Goal: Task Accomplishment & Management: Use online tool/utility

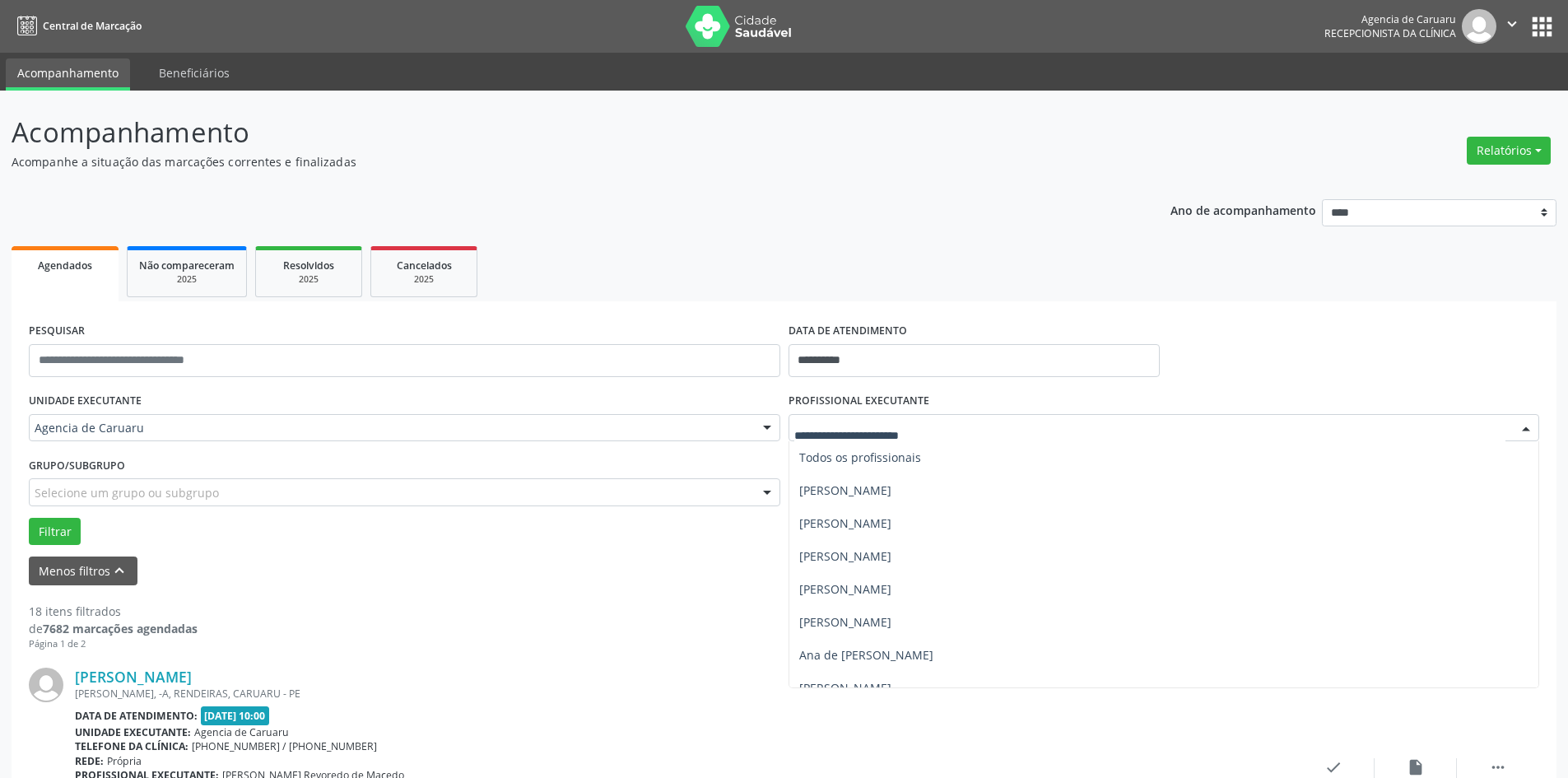
click at [1524, 426] on div at bounding box center [1526, 429] width 25 height 28
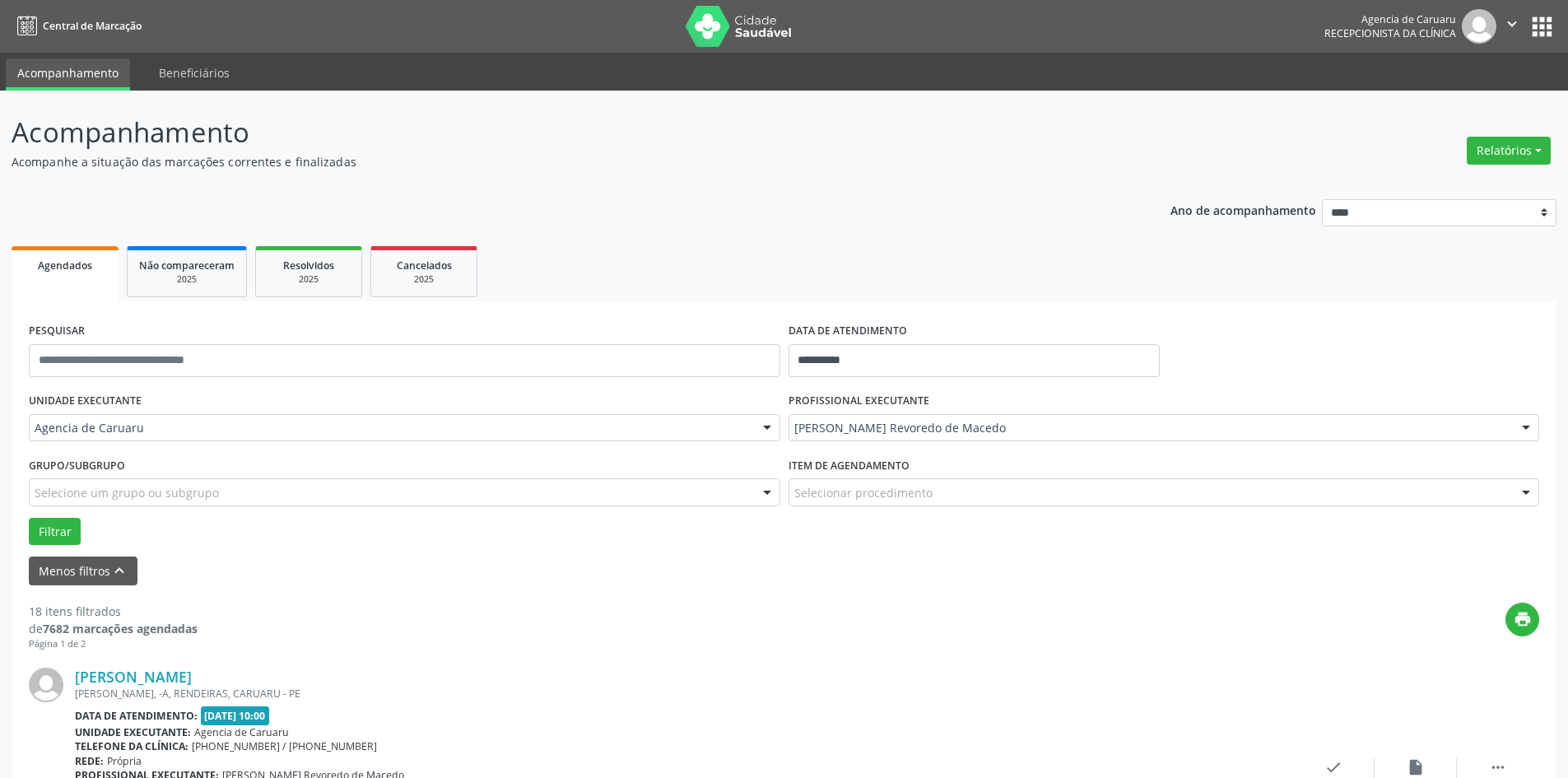
click at [1027, 436] on div "Maria da Piedade Revoredo de Macedo" at bounding box center [1164, 428] width 752 height 28
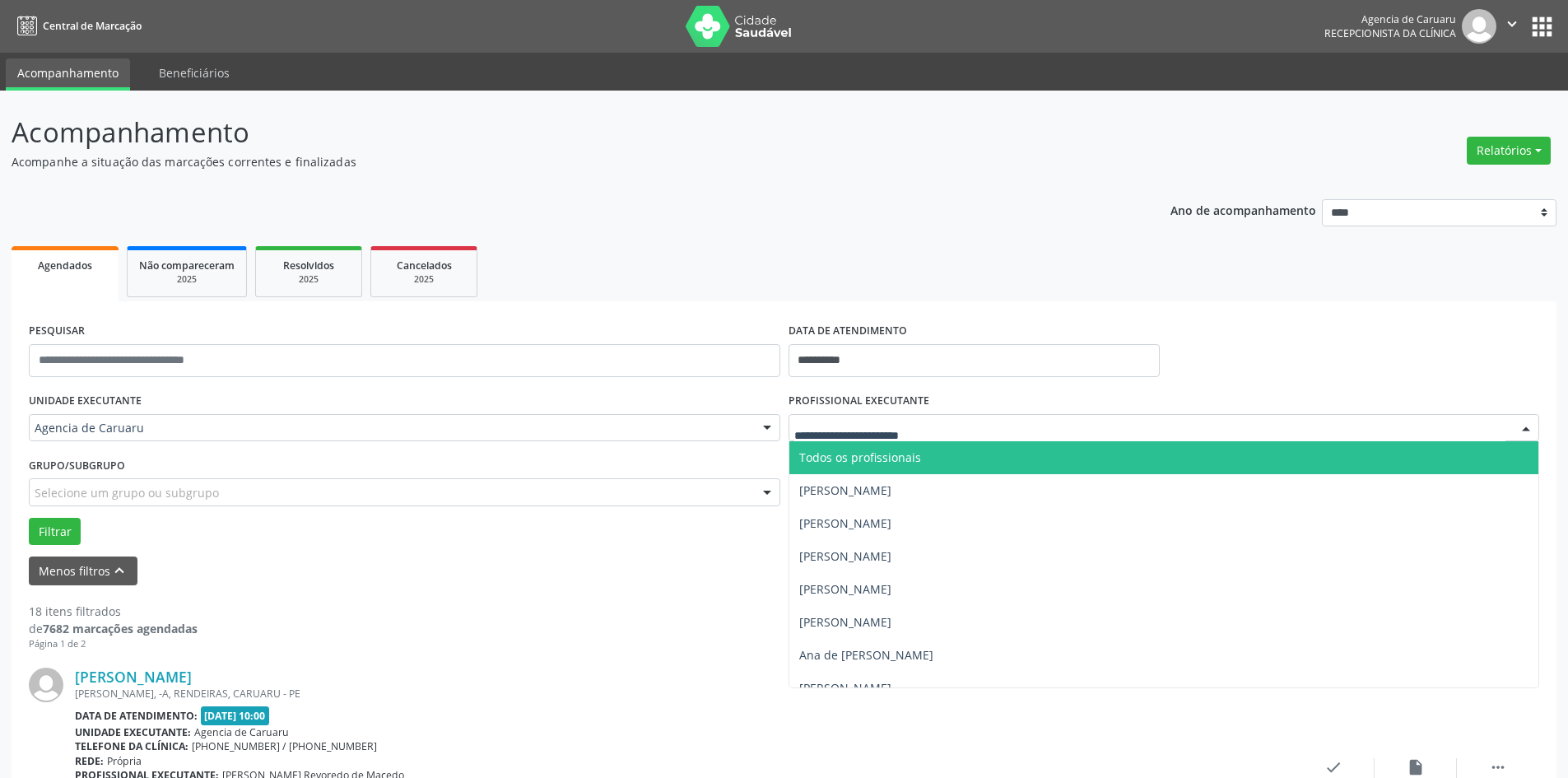
click at [823, 437] on input "text" at bounding box center [1150, 435] width 712 height 33
click at [632, 548] on form "**********" at bounding box center [784, 451] width 1511 height 267
click at [1527, 430] on div at bounding box center [1526, 429] width 25 height 28
click at [866, 463] on span "Todos os profissionais" at bounding box center [860, 457] width 122 height 16
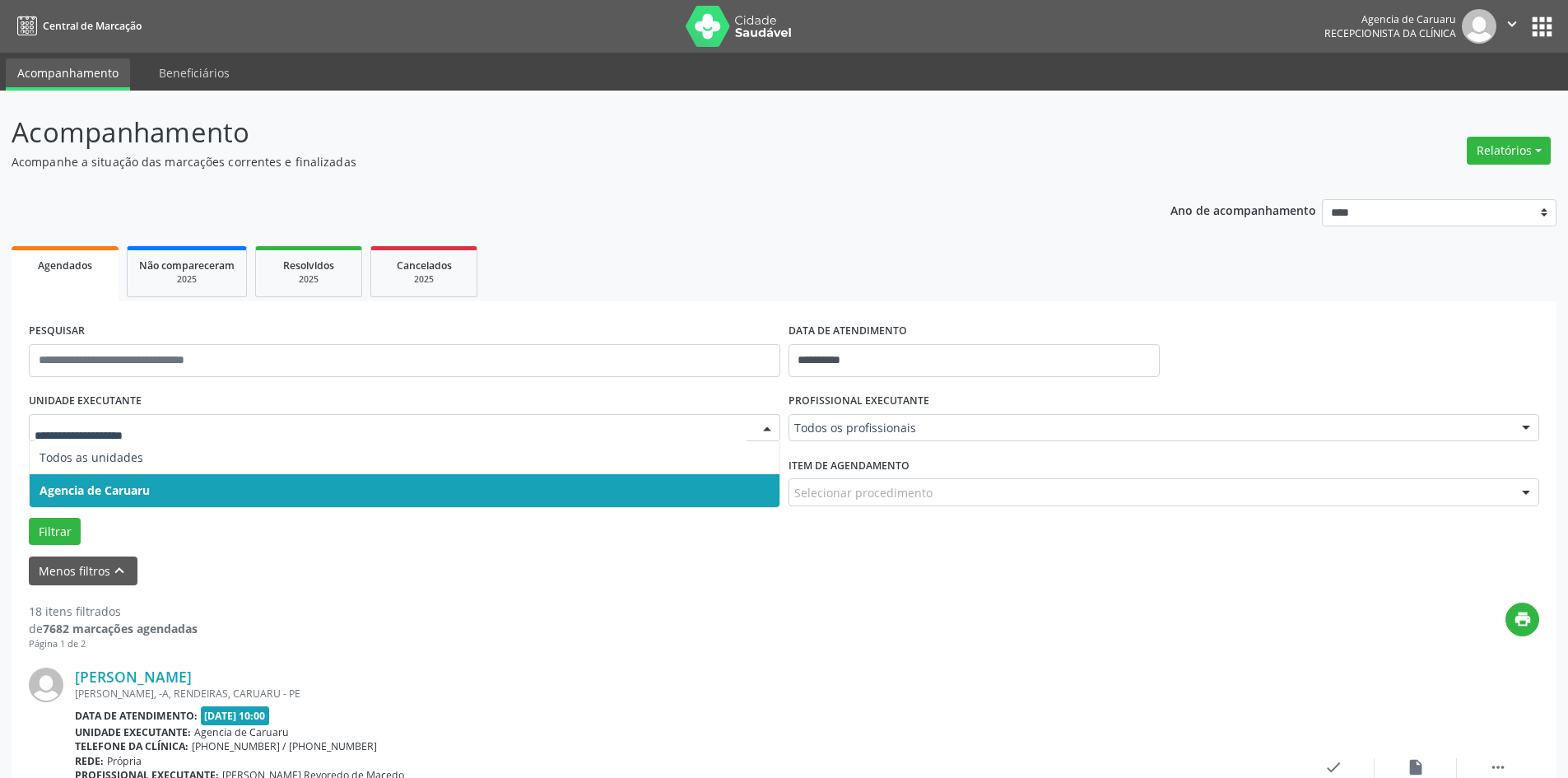
click at [768, 432] on div at bounding box center [767, 429] width 25 height 28
click at [484, 477] on span "Agencia de Caruaru" at bounding box center [405, 490] width 750 height 33
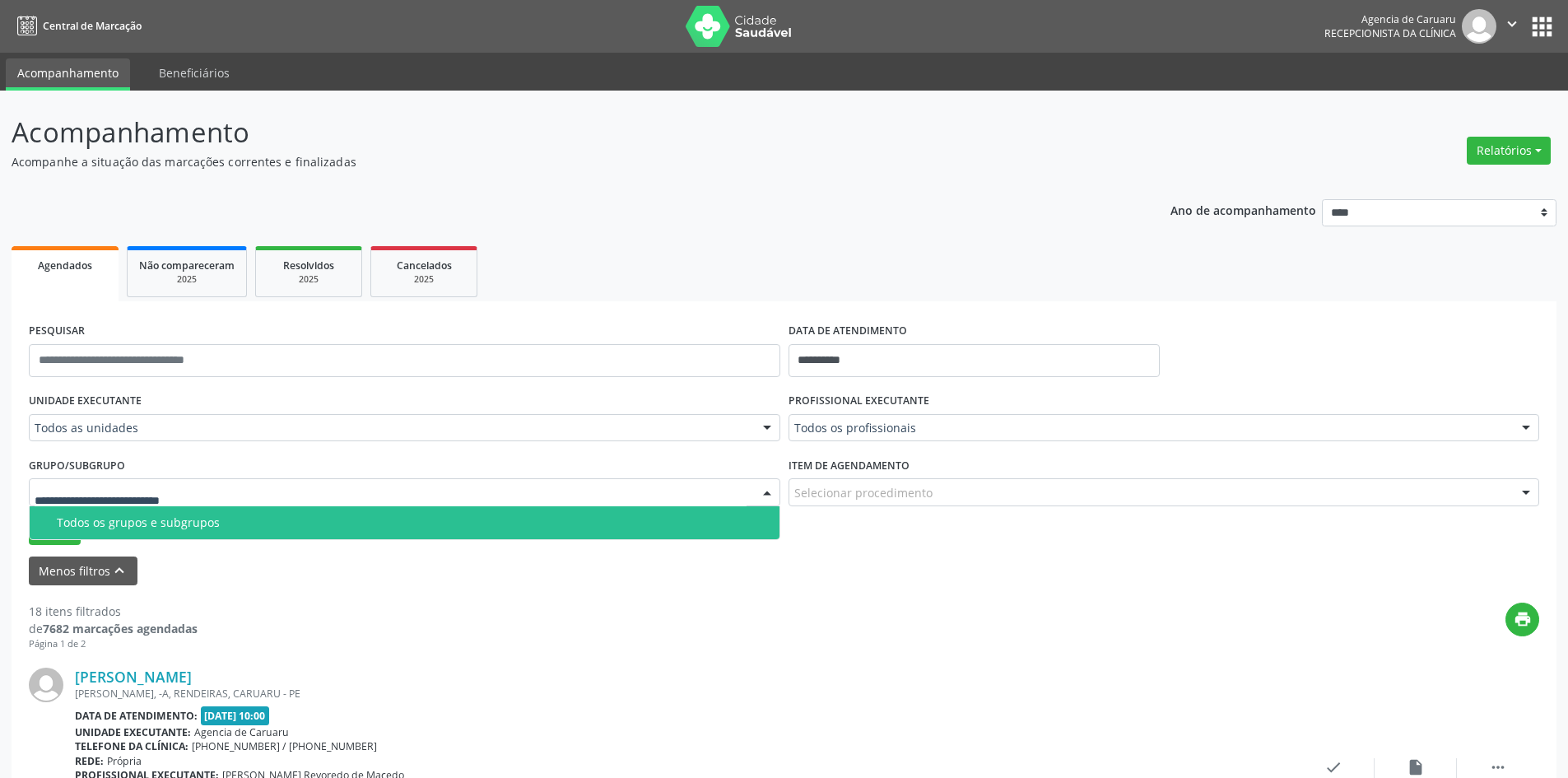
click at [757, 491] on div at bounding box center [767, 493] width 25 height 28
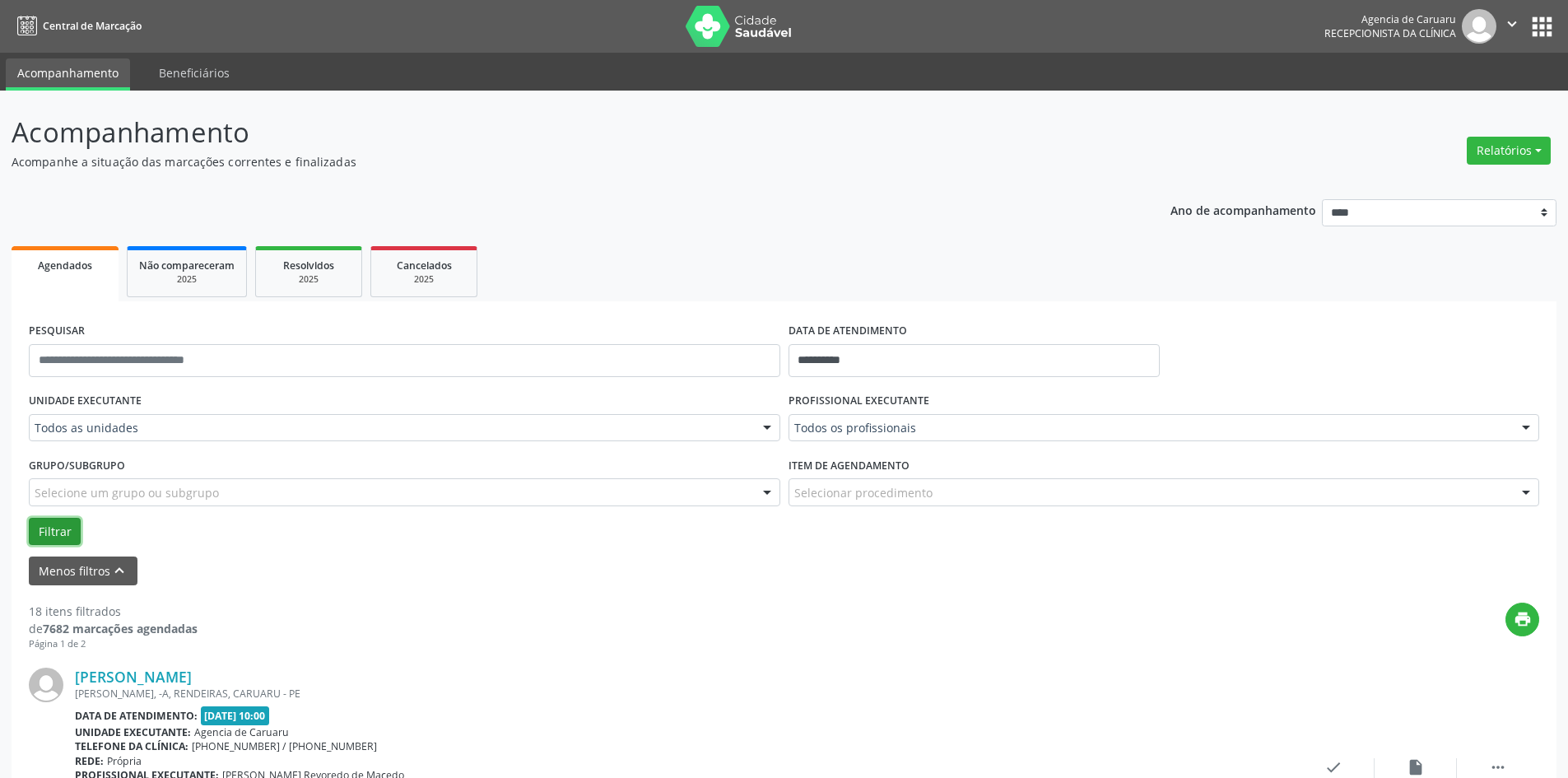
click at [56, 537] on button "Filtrar" at bounding box center [55, 531] width 52 height 28
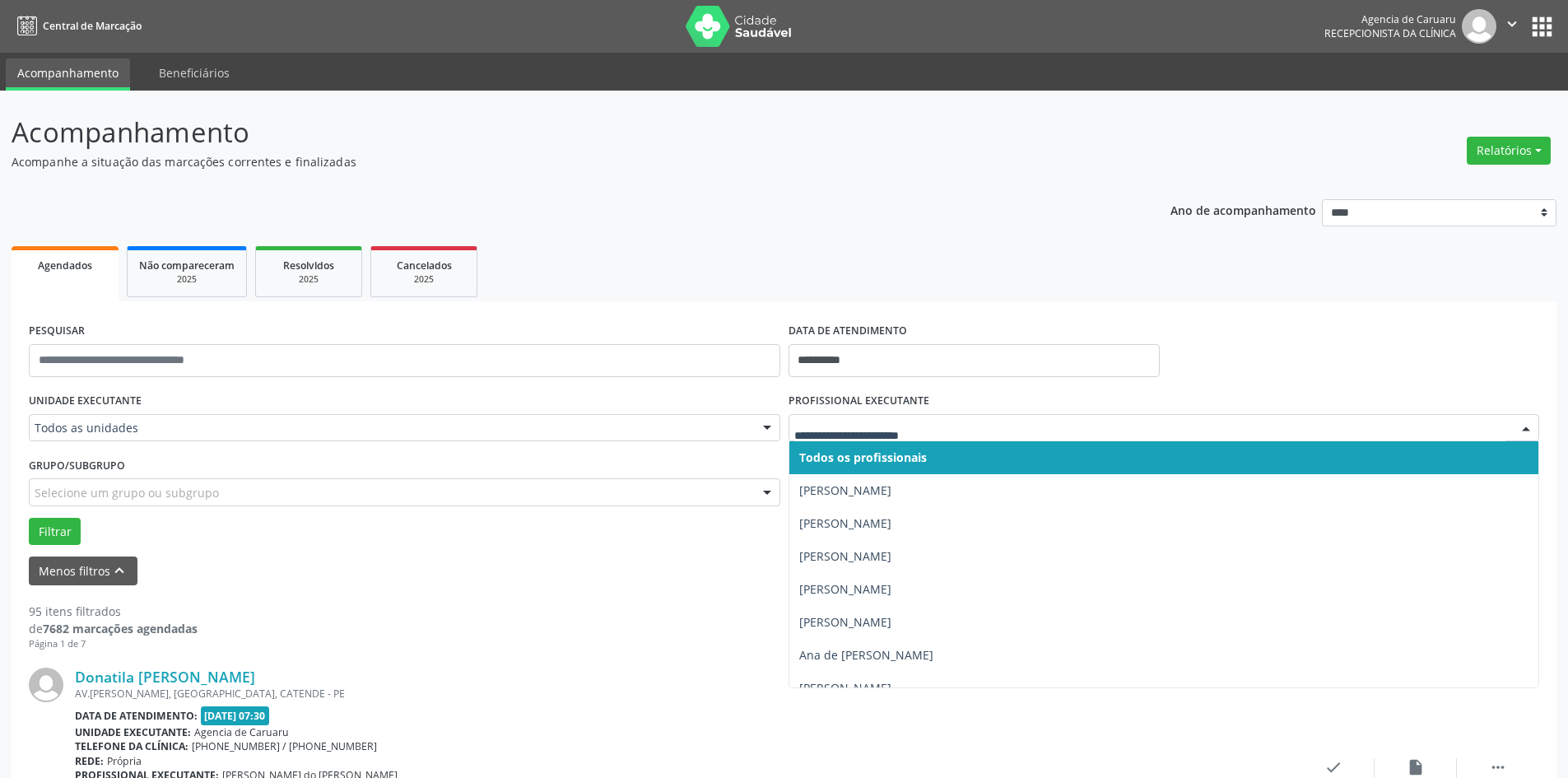
click at [1523, 429] on div at bounding box center [1526, 429] width 25 height 28
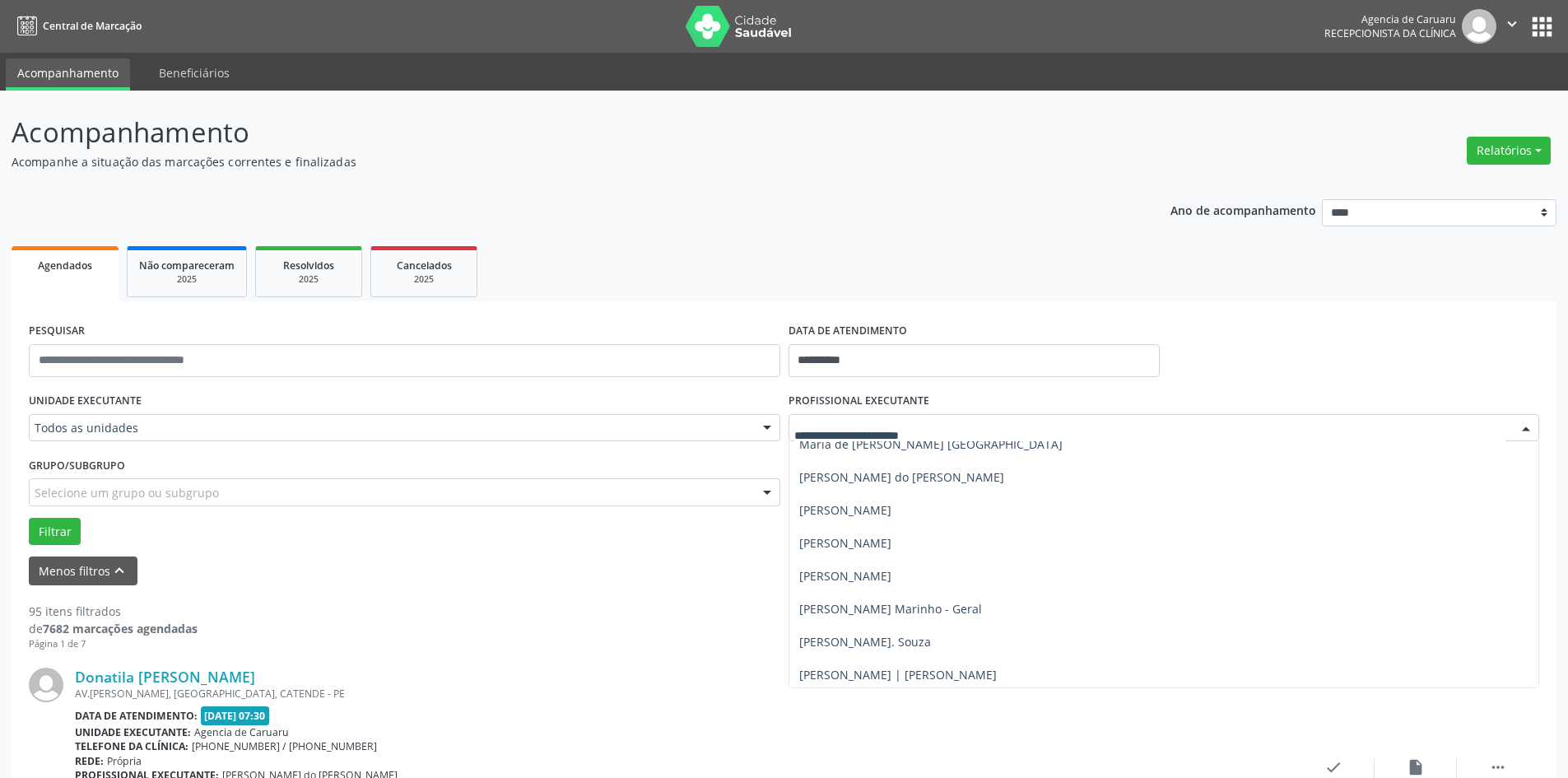
scroll to position [972, 0]
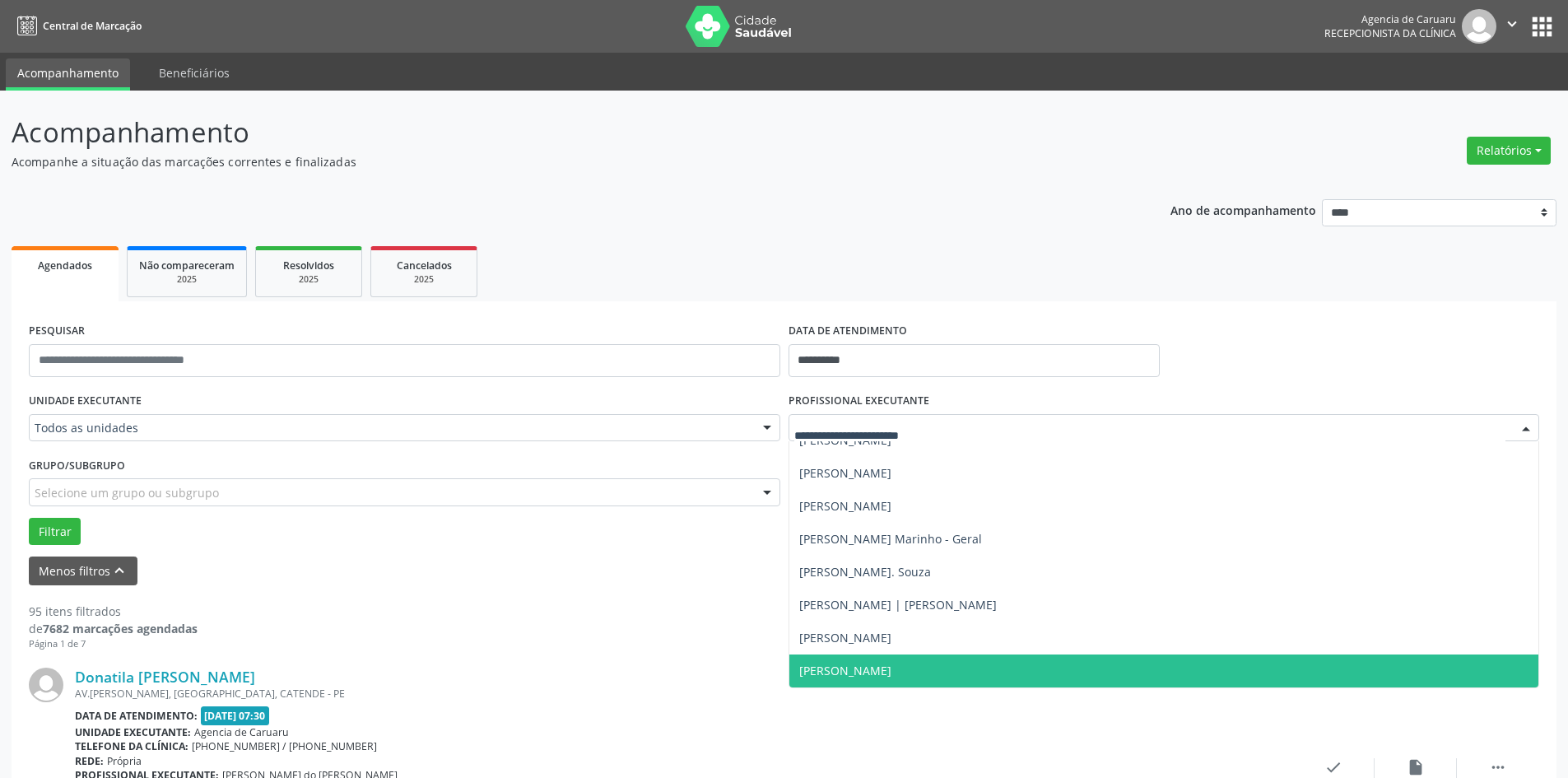
click at [1098, 659] on span "Valbert Moraes Moreira Ramos" at bounding box center [1164, 670] width 750 height 33
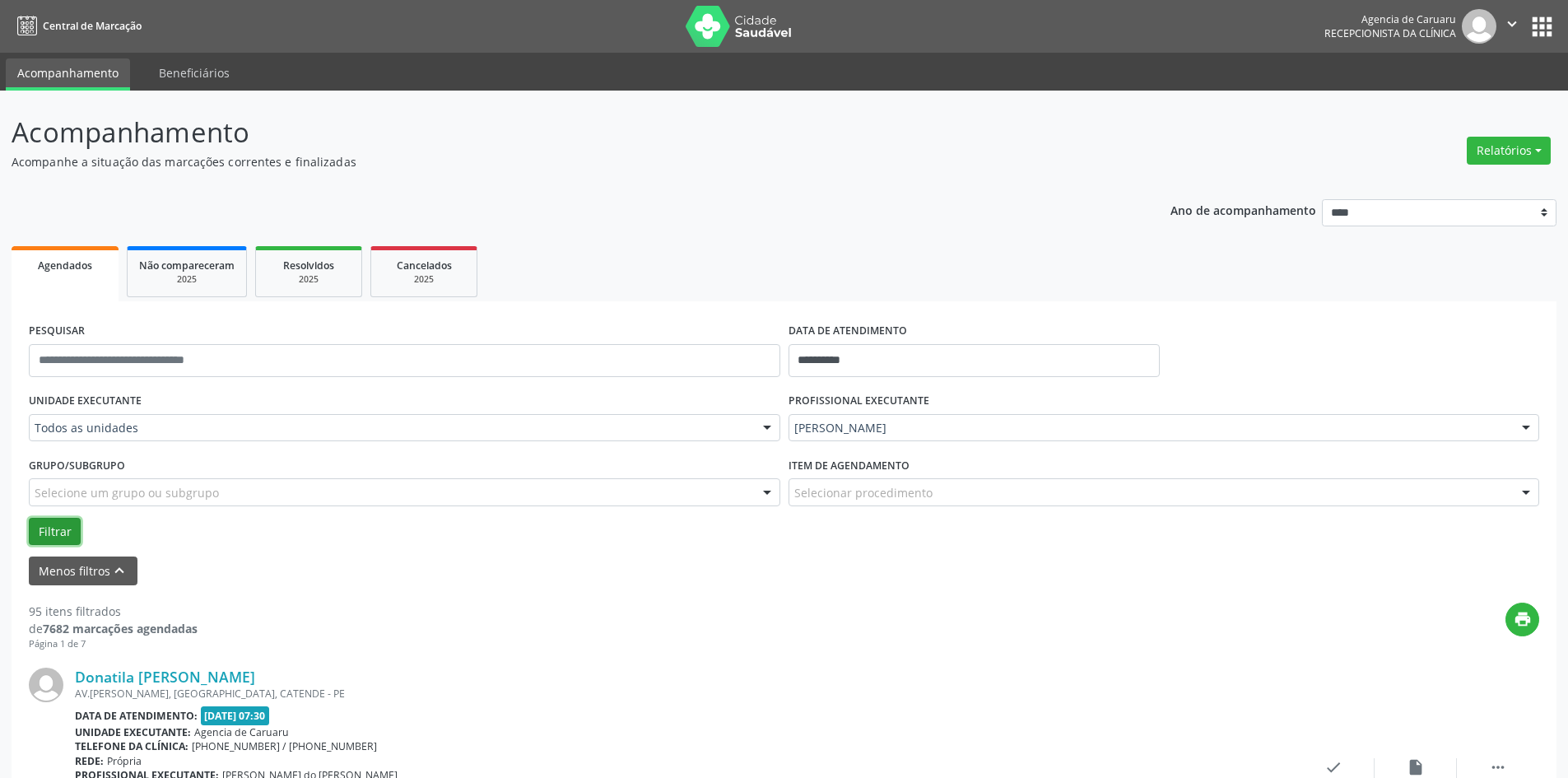
click at [69, 541] on button "Filtrar" at bounding box center [55, 531] width 52 height 28
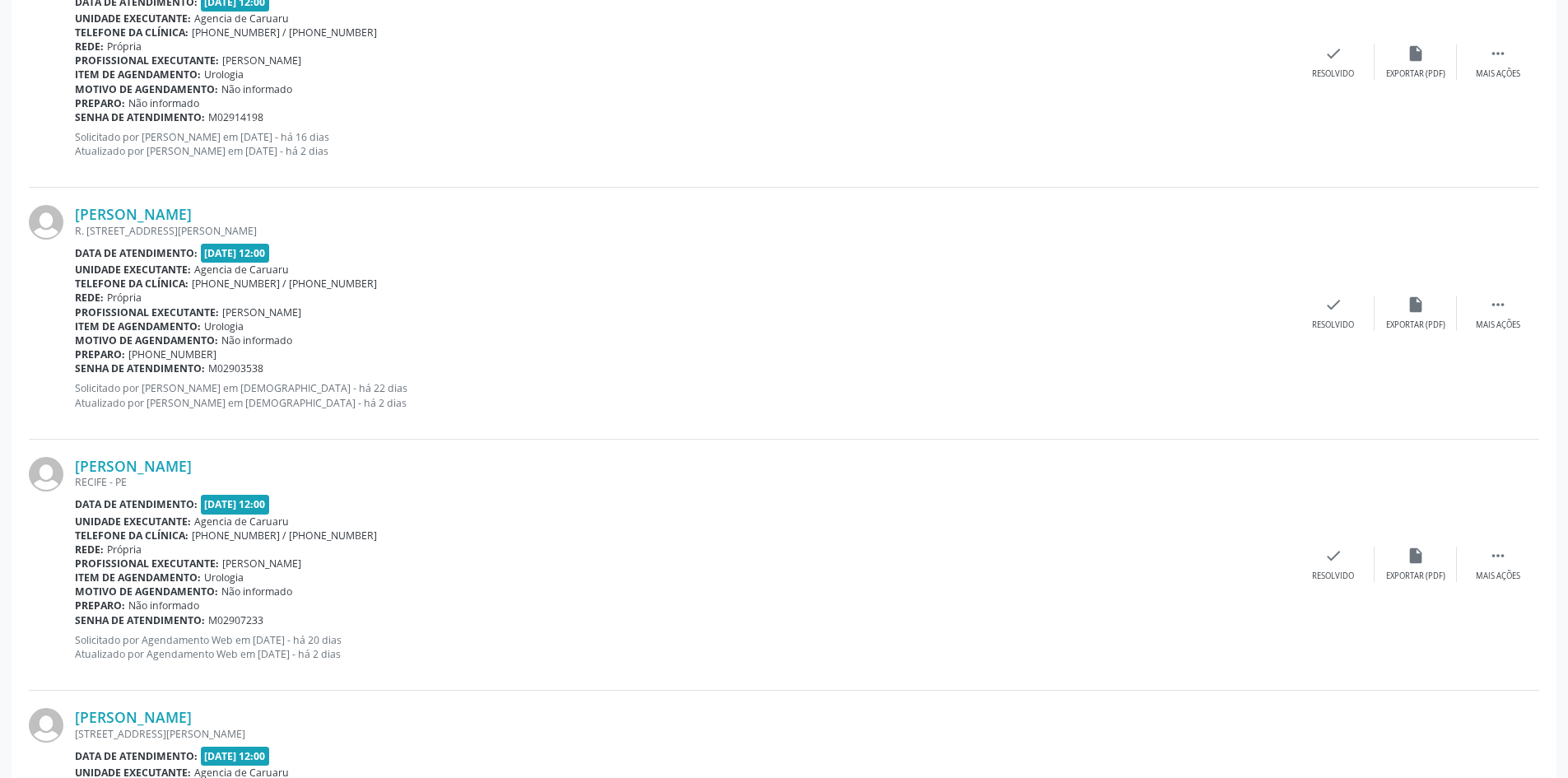
scroll to position [3717, 0]
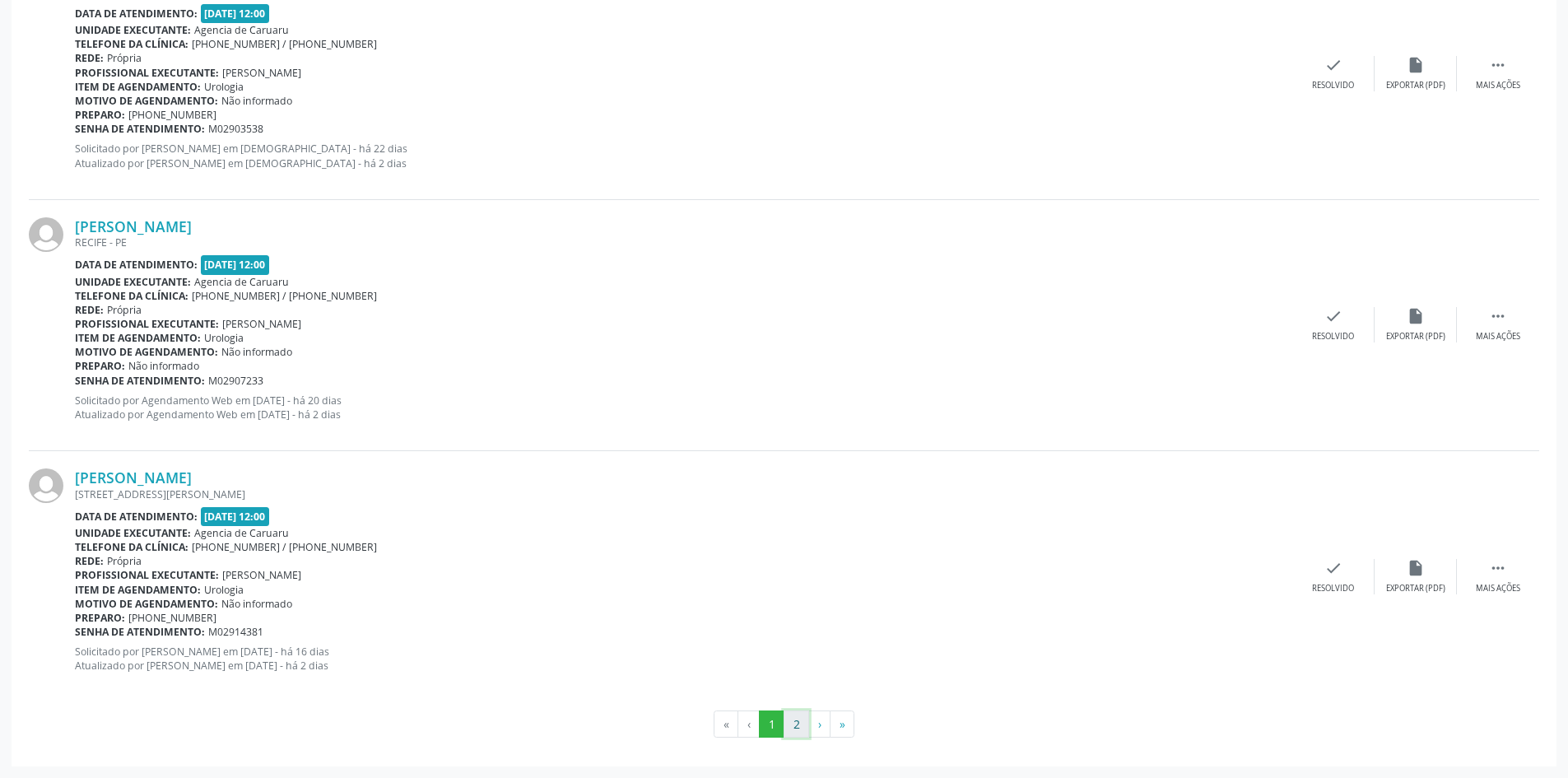
click at [789, 727] on button "2" at bounding box center [796, 724] width 26 height 28
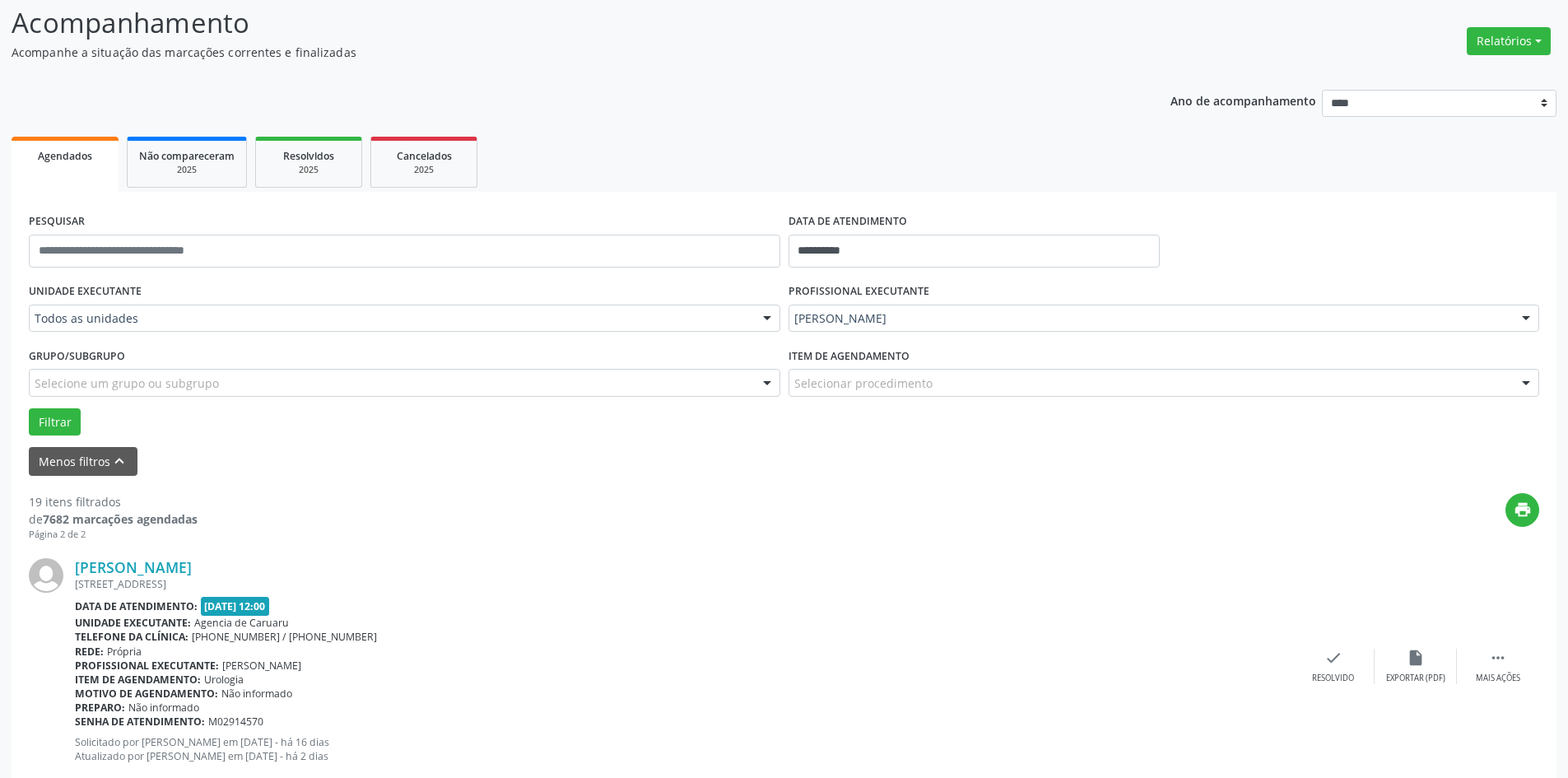
scroll to position [0, 0]
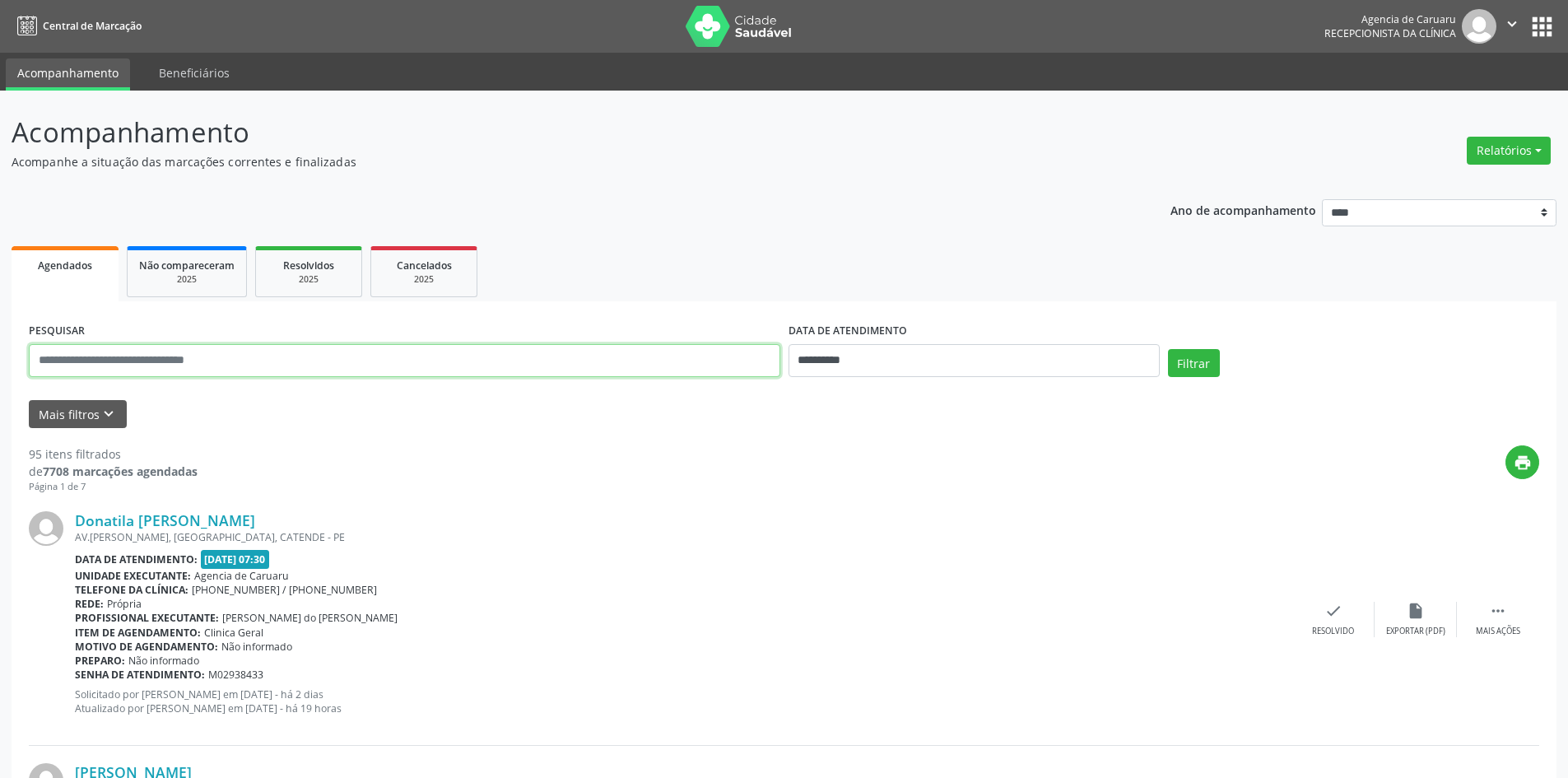
click at [103, 367] on input "text" at bounding box center [405, 359] width 752 height 33
type input "**********"
click at [1207, 367] on button "Filtrar" at bounding box center [1193, 363] width 52 height 28
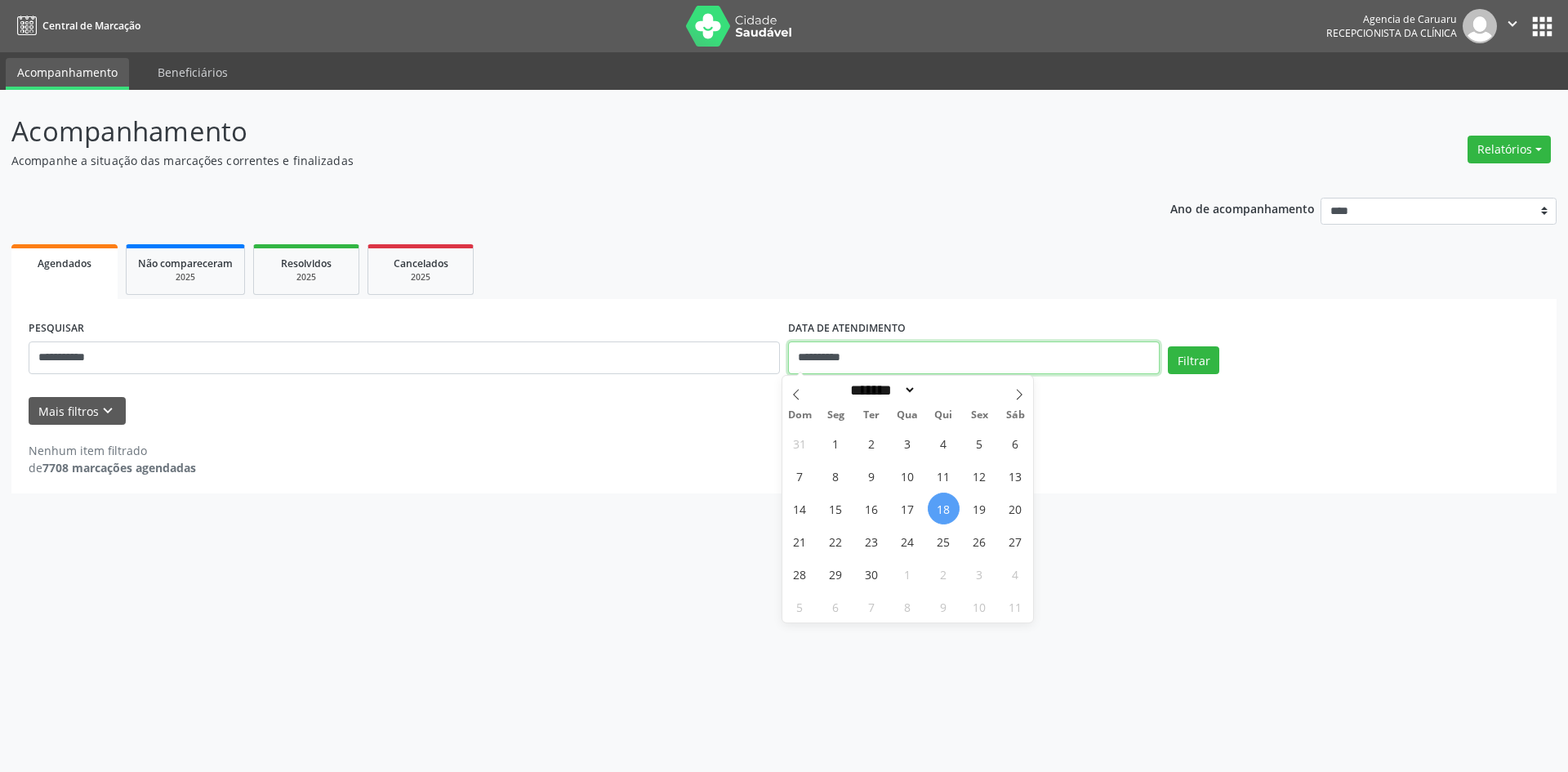
click at [879, 360] on input "**********" at bounding box center [973, 357] width 372 height 32
click at [933, 502] on span "18" at bounding box center [944, 508] width 31 height 31
type input "**********"
click at [933, 502] on span "18" at bounding box center [944, 508] width 31 height 31
click at [108, 414] on icon "keyboard_arrow_down" at bounding box center [108, 410] width 18 height 18
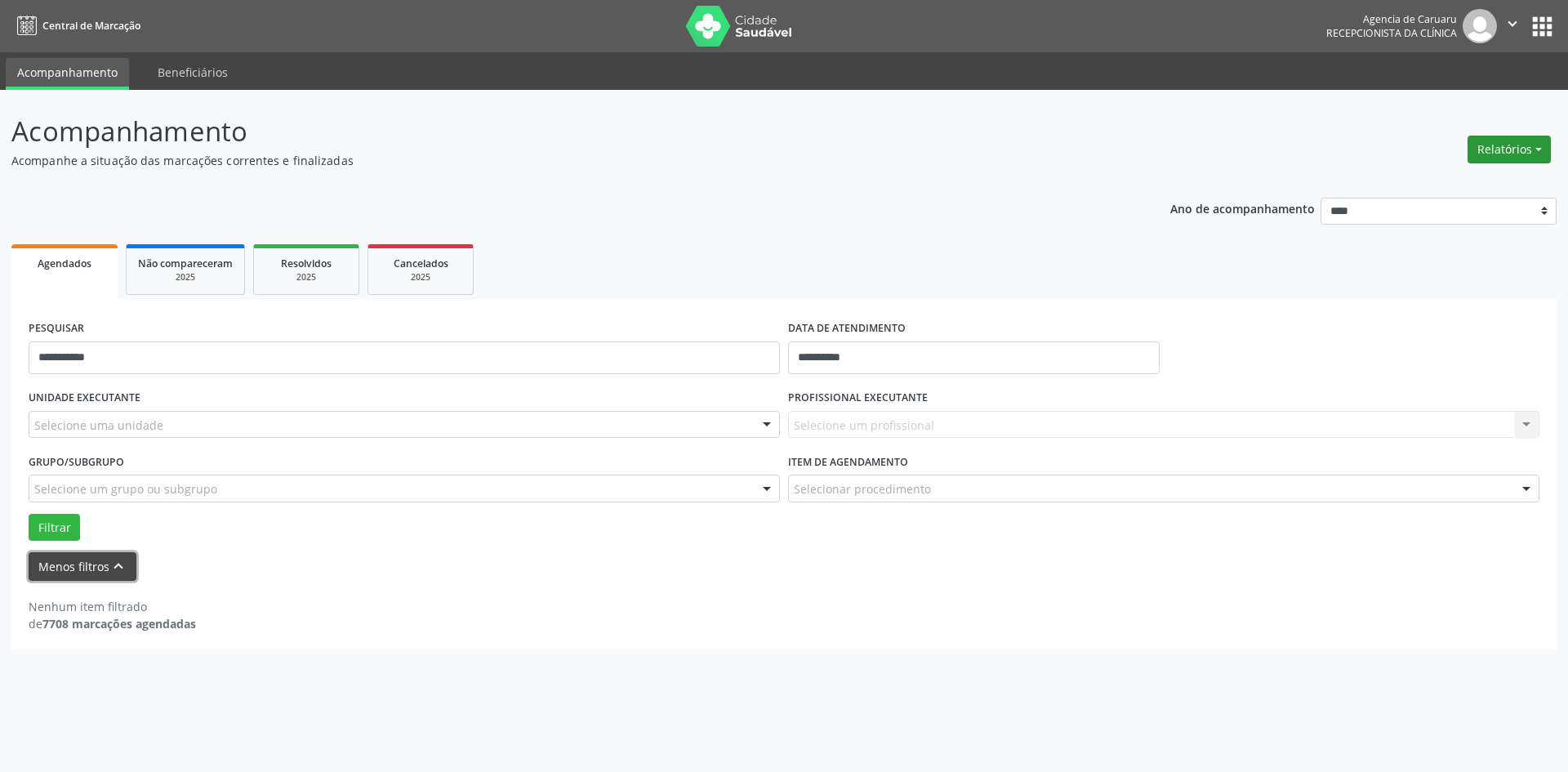
click at [1477, 151] on button "Relatórios" at bounding box center [1509, 150] width 83 height 28
click at [1426, 183] on link "Agendamentos" at bounding box center [1464, 184] width 176 height 23
select select "*"
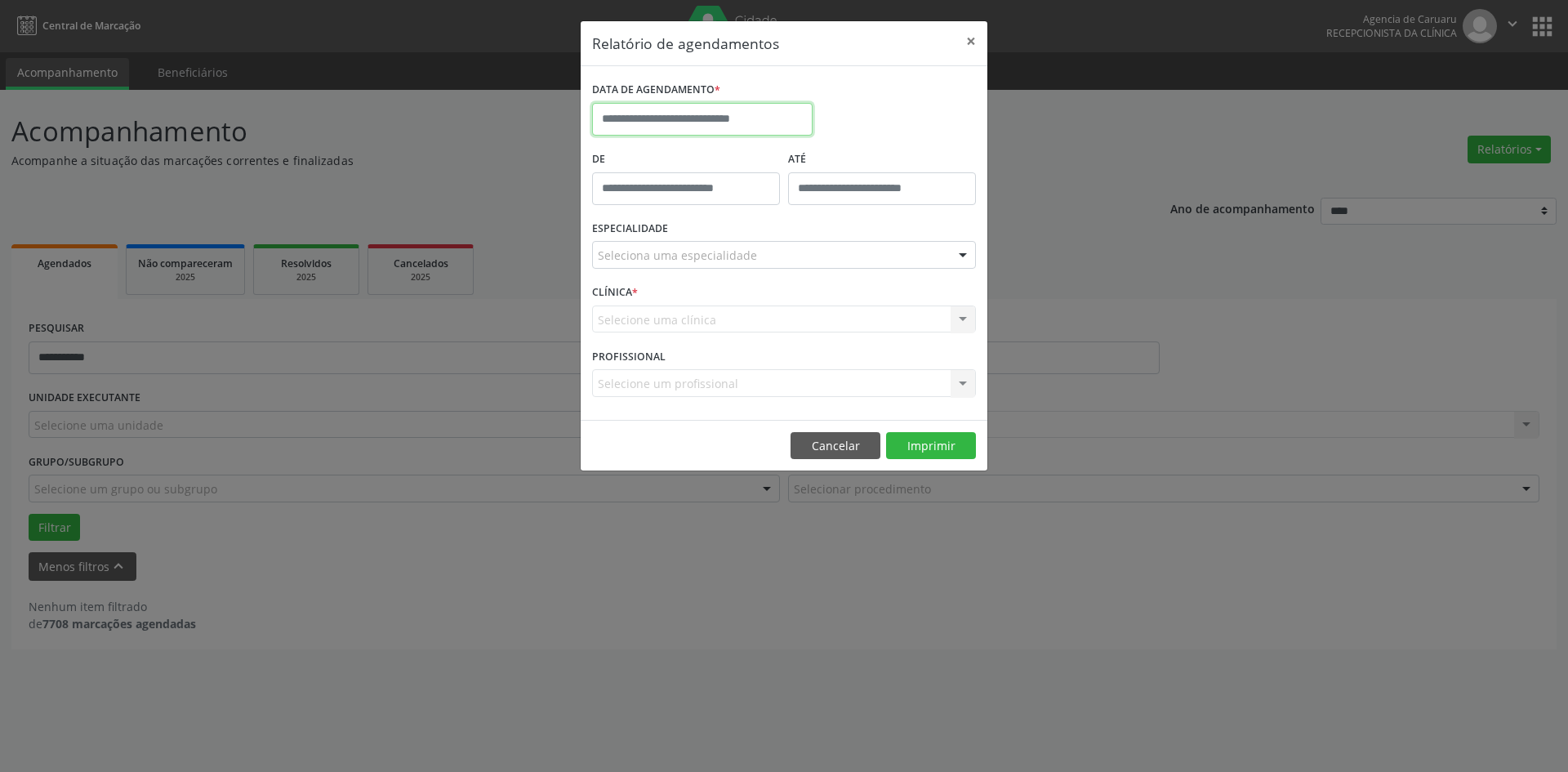
click at [717, 120] on input "text" at bounding box center [702, 119] width 220 height 32
click at [762, 269] on span "18" at bounding box center [753, 269] width 31 height 31
type input "**********"
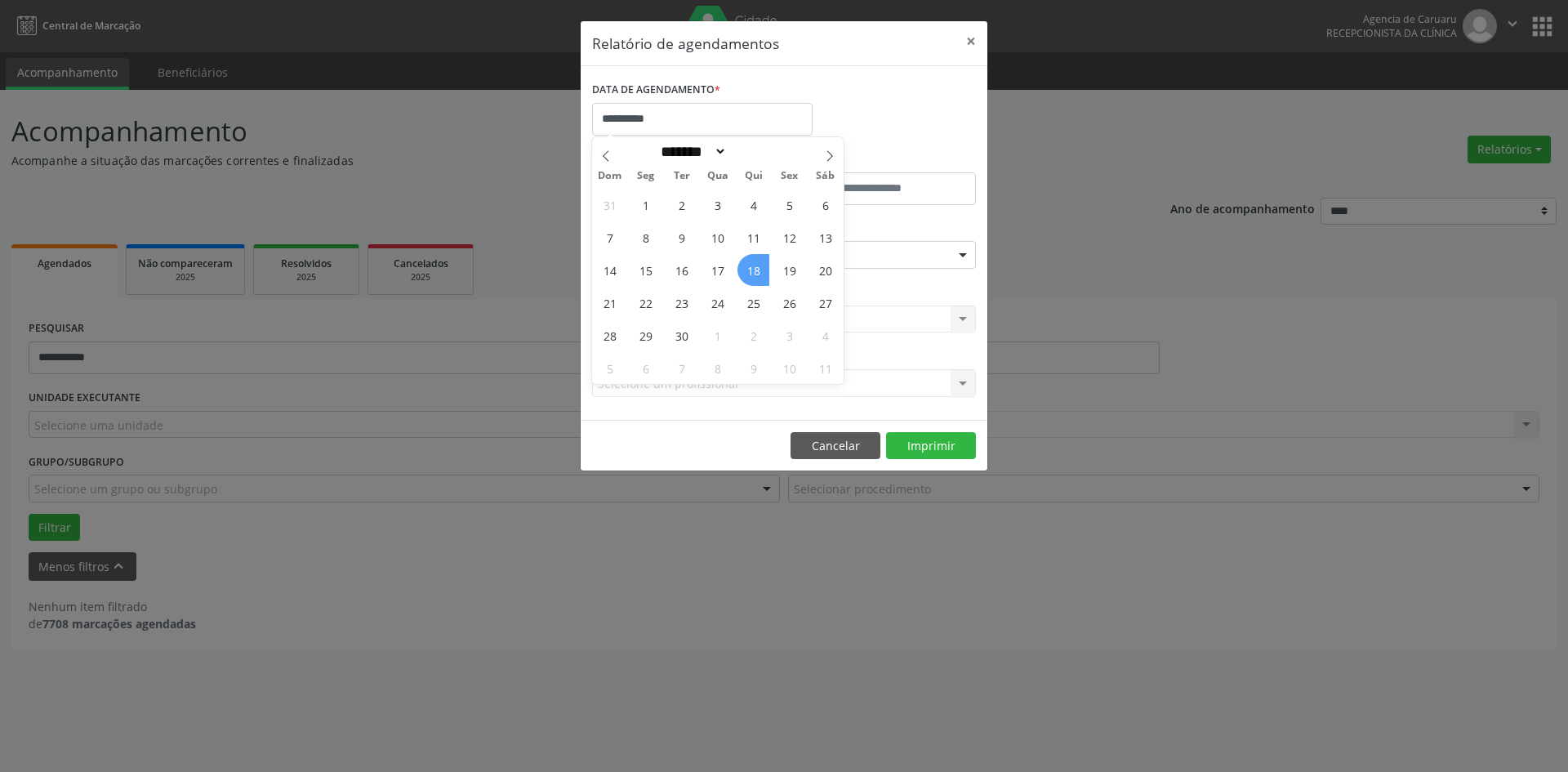
click at [762, 268] on span "18" at bounding box center [753, 269] width 31 height 31
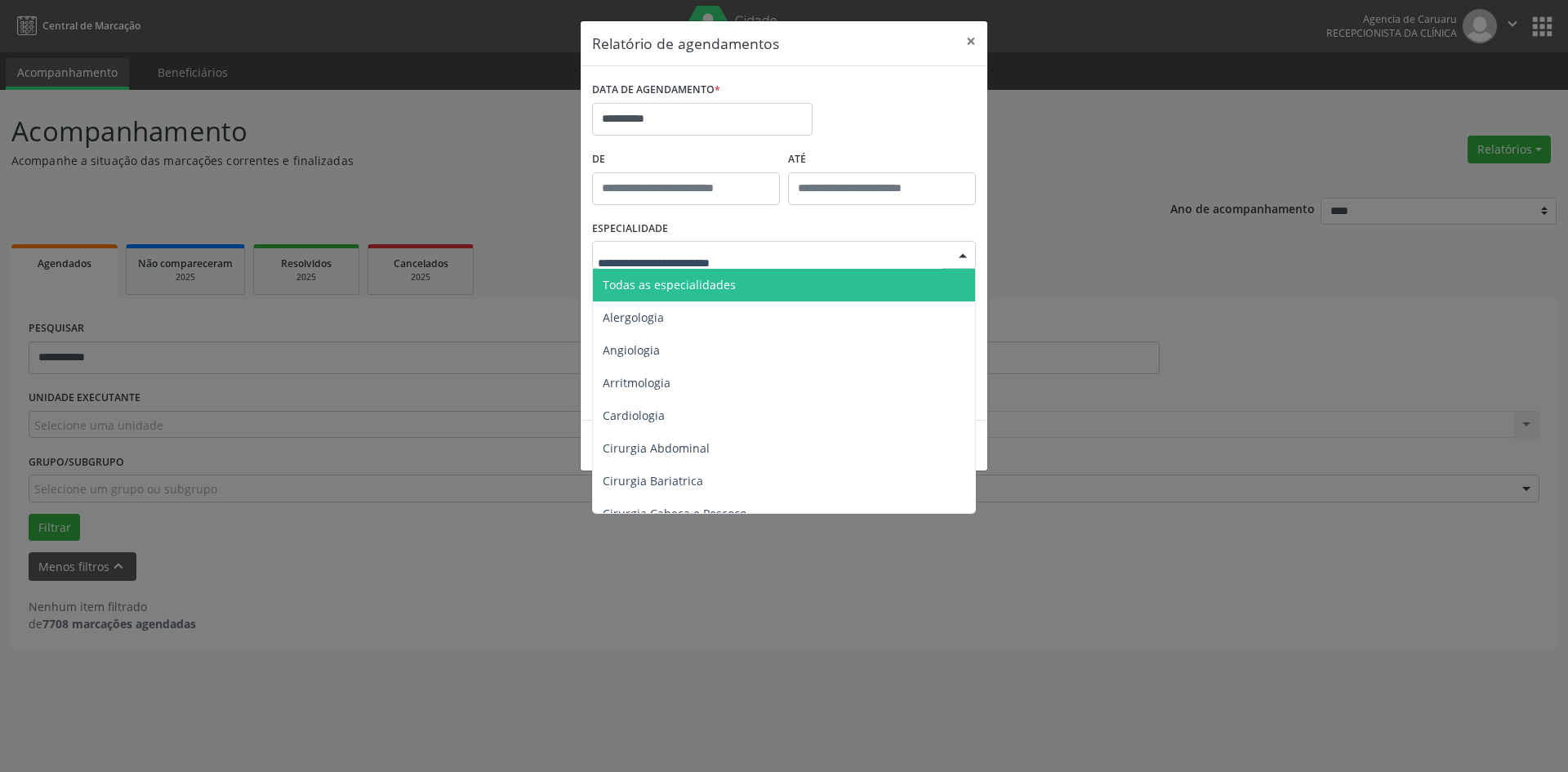
click at [959, 254] on div at bounding box center [963, 255] width 24 height 28
click at [841, 279] on span "Todas as especialidades" at bounding box center [785, 284] width 385 height 32
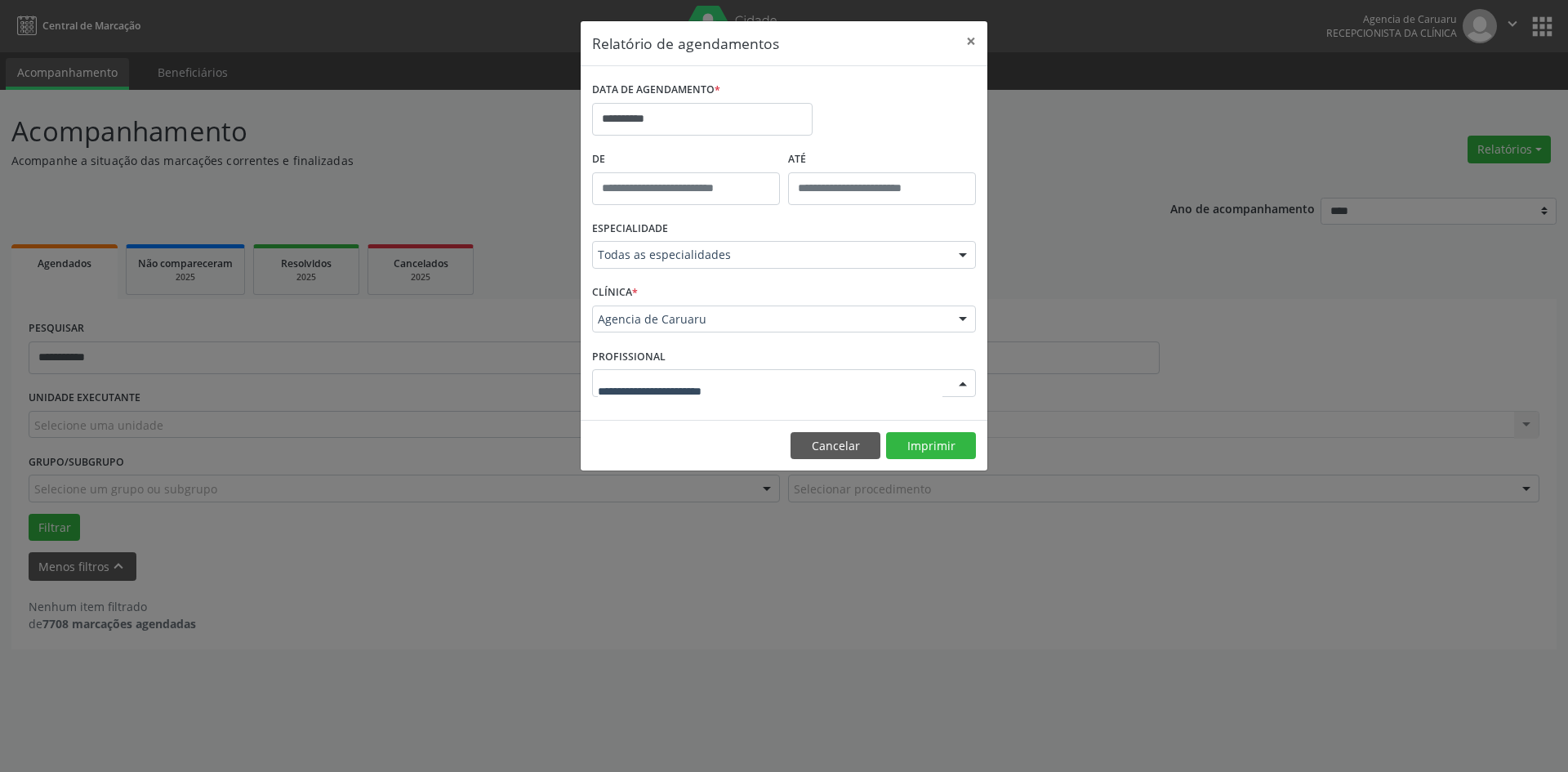
click at [960, 386] on div at bounding box center [963, 384] width 24 height 28
click at [833, 442] on button "Cancelar" at bounding box center [835, 446] width 90 height 28
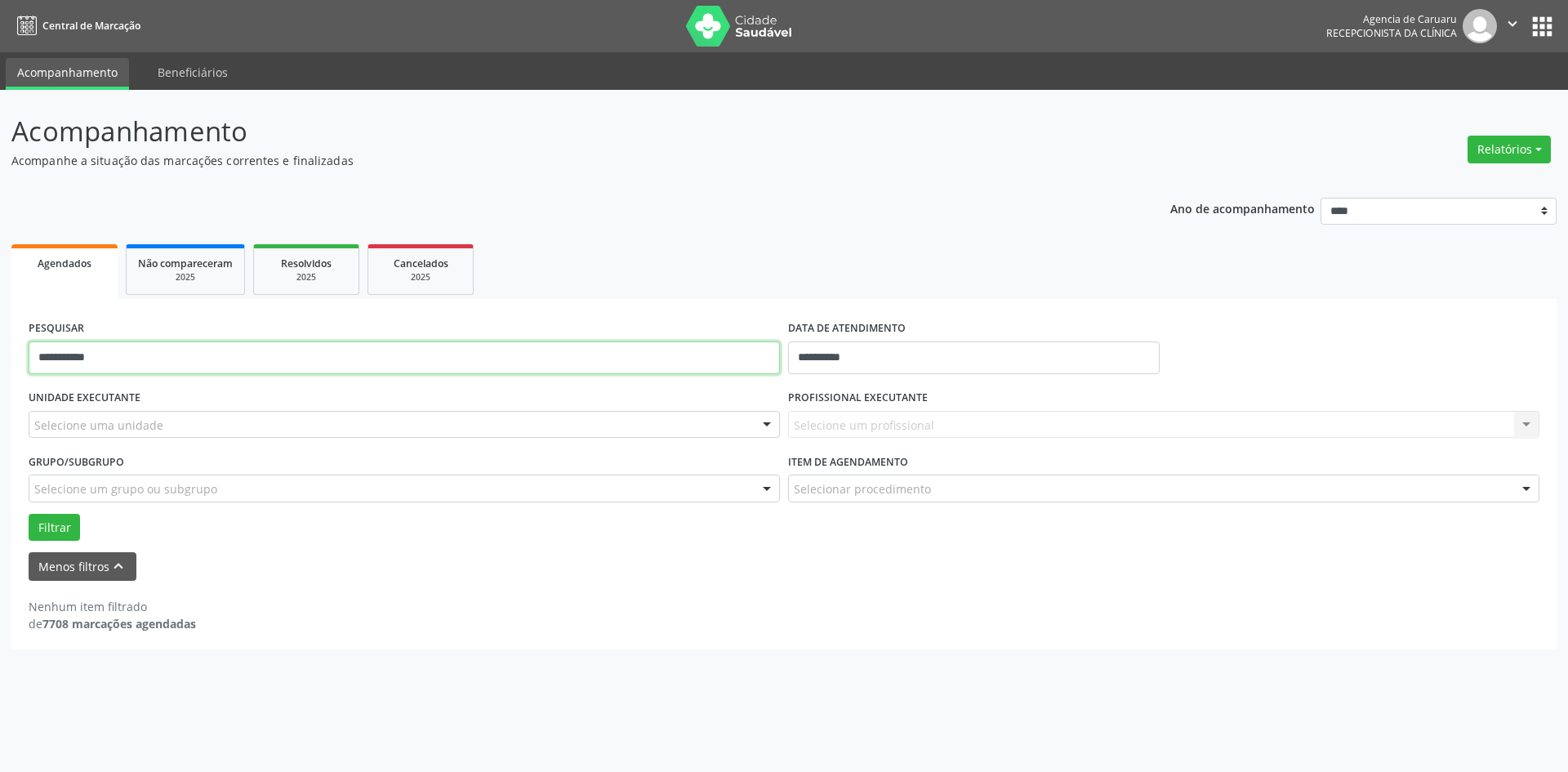
drag, startPoint x: 129, startPoint y: 365, endPoint x: 0, endPoint y: 364, distance: 129.0
click at [0, 364] on div "**********" at bounding box center [784, 431] width 1568 height 682
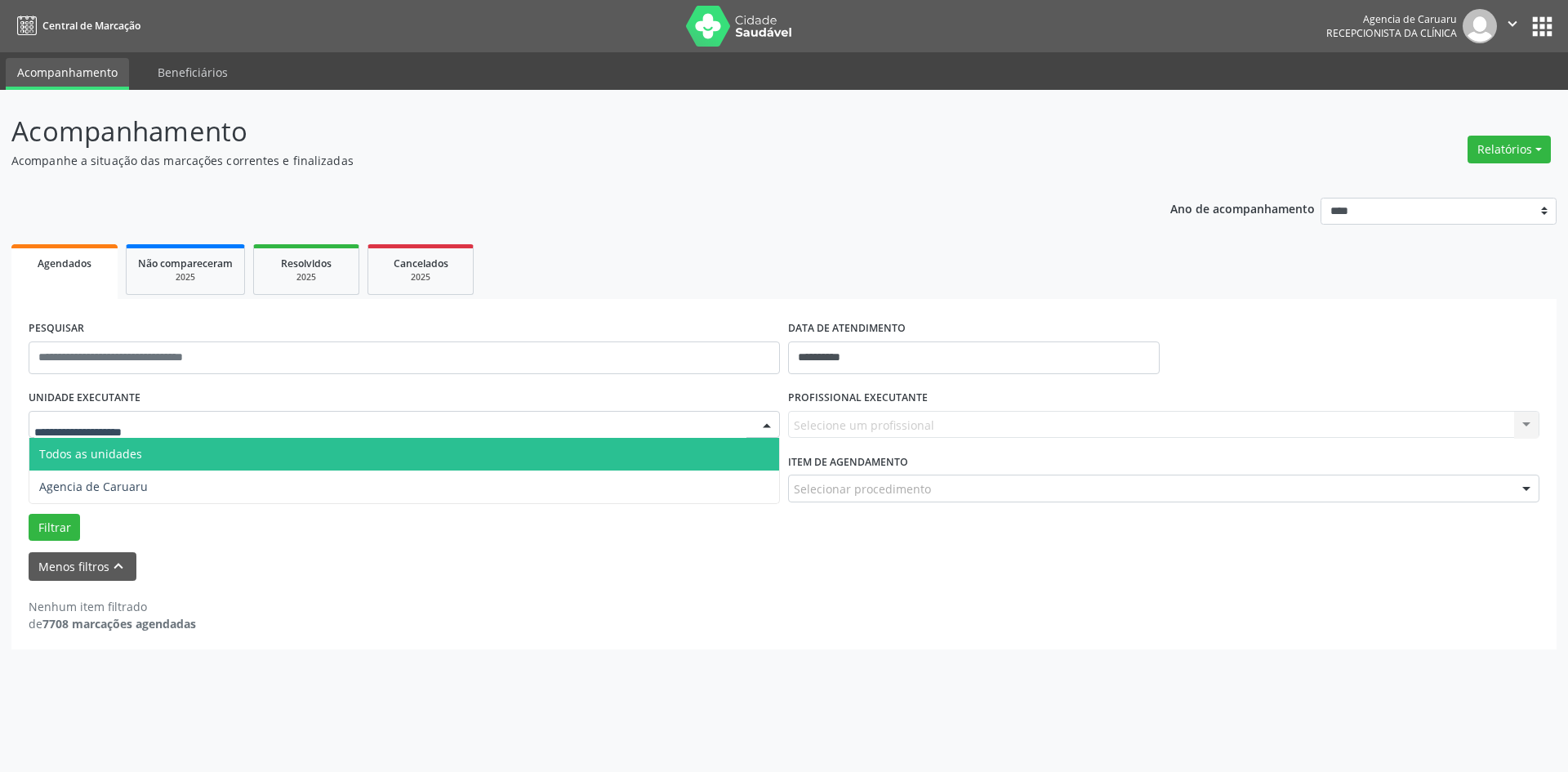
click at [770, 427] on div at bounding box center [767, 426] width 24 height 28
click at [1523, 150] on button "Relatórios" at bounding box center [1509, 150] width 83 height 28
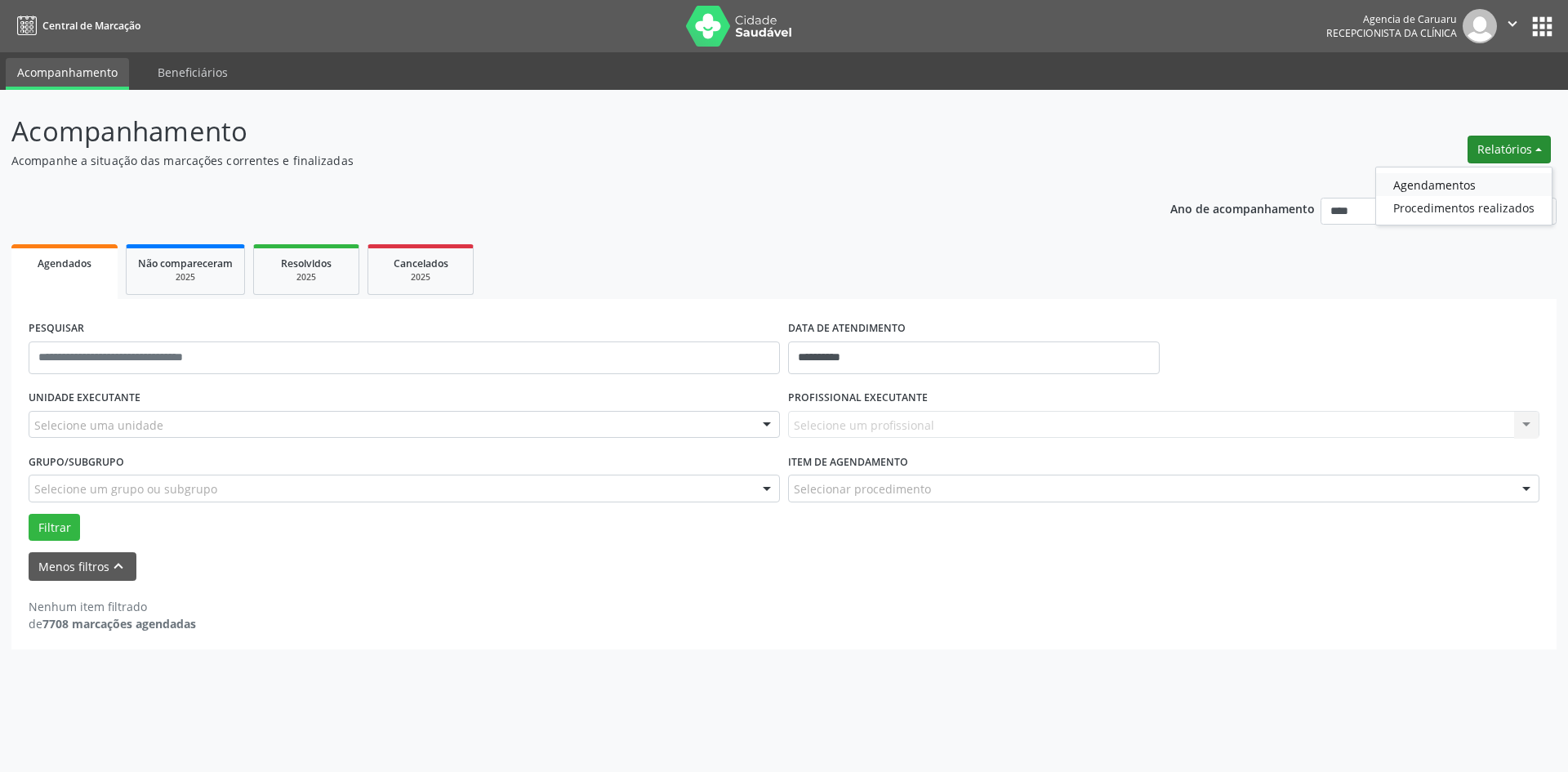
click at [1433, 190] on link "Agendamentos" at bounding box center [1464, 184] width 176 height 23
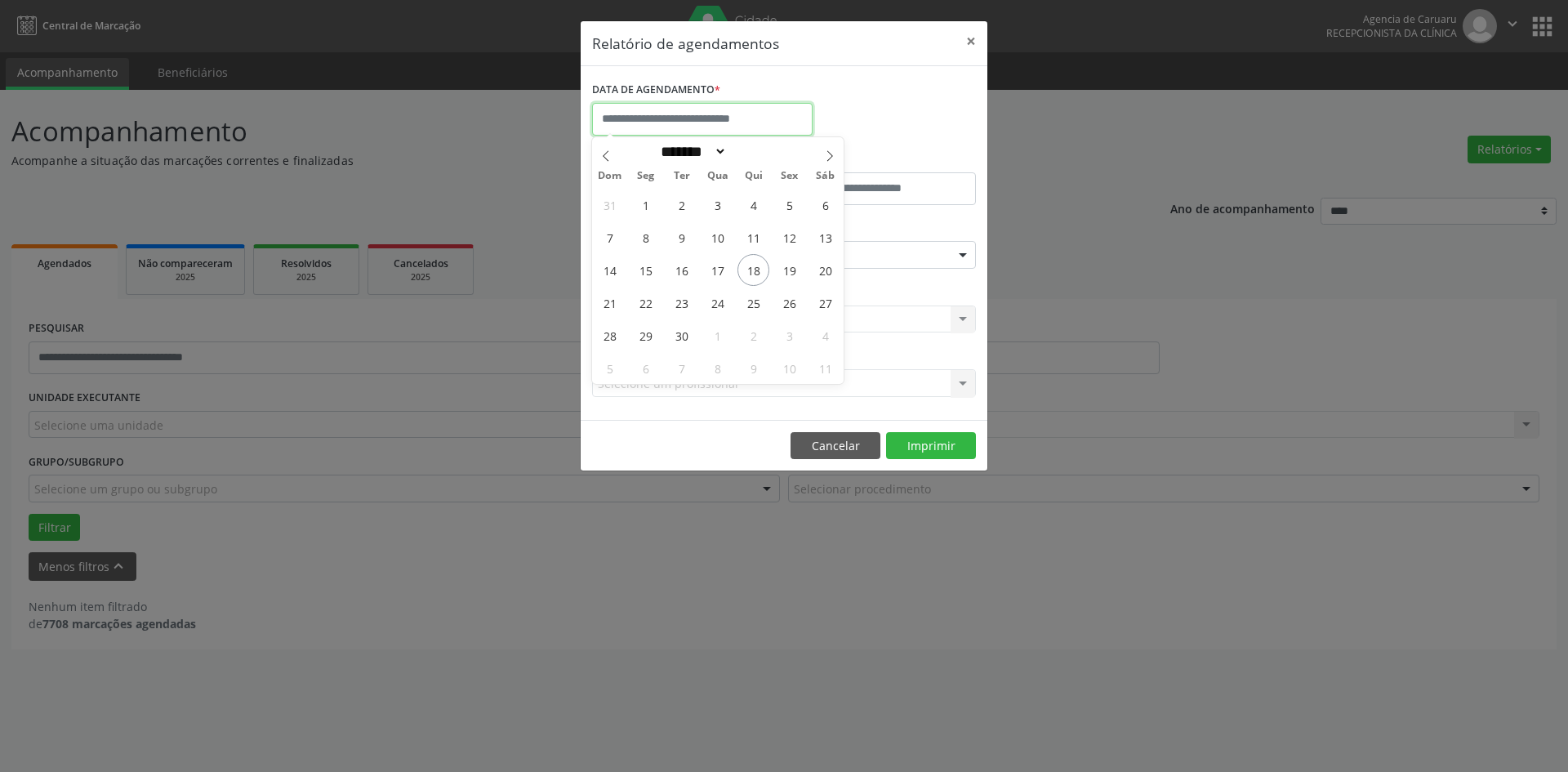
click at [725, 119] on input "text" at bounding box center [702, 119] width 220 height 32
click at [753, 268] on span "18" at bounding box center [753, 269] width 31 height 31
type input "**********"
click at [753, 268] on span "18" at bounding box center [753, 269] width 31 height 31
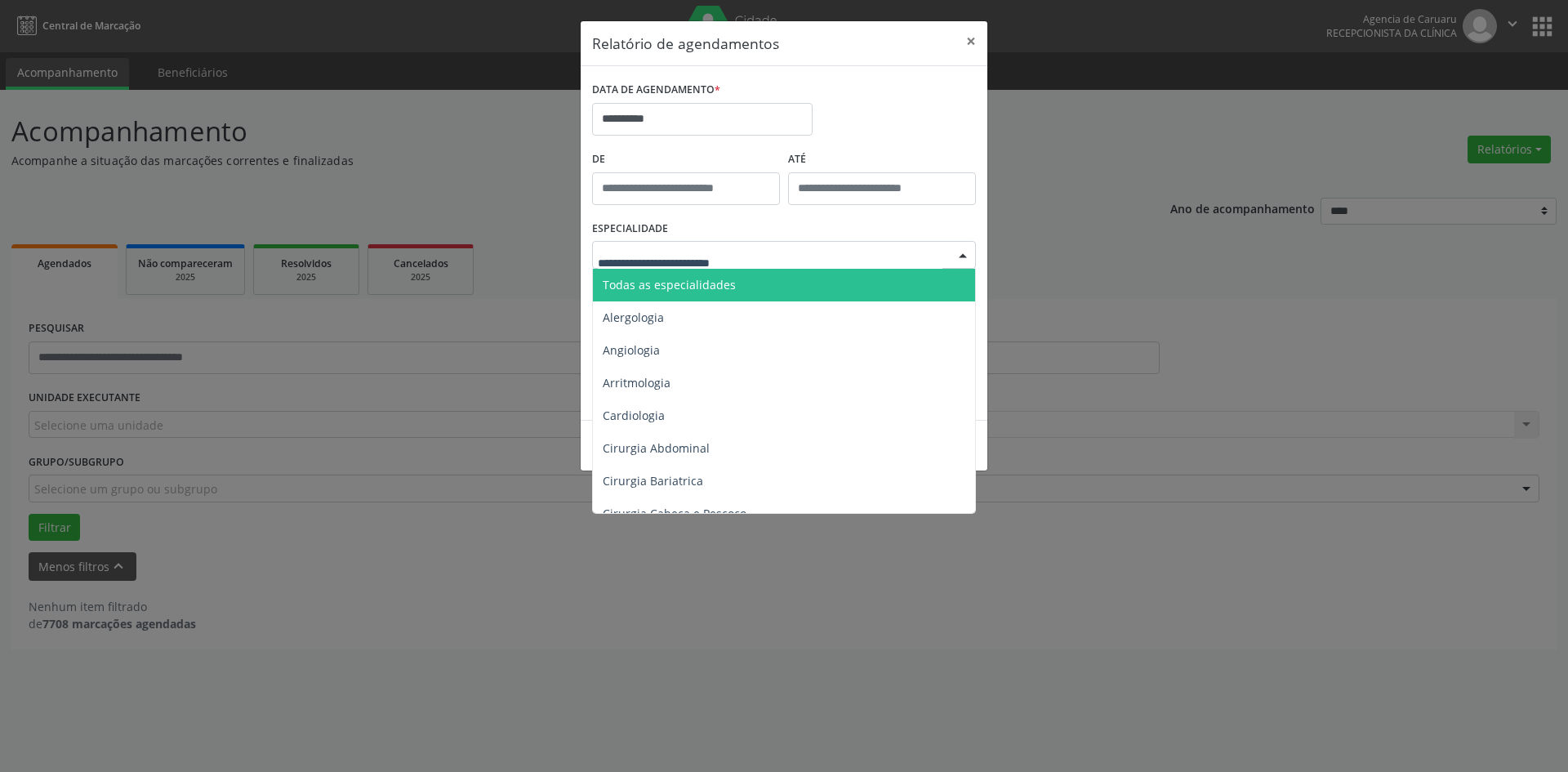
click at [960, 258] on div at bounding box center [963, 255] width 24 height 28
click at [856, 279] on span "Todas as especialidades" at bounding box center [785, 284] width 385 height 32
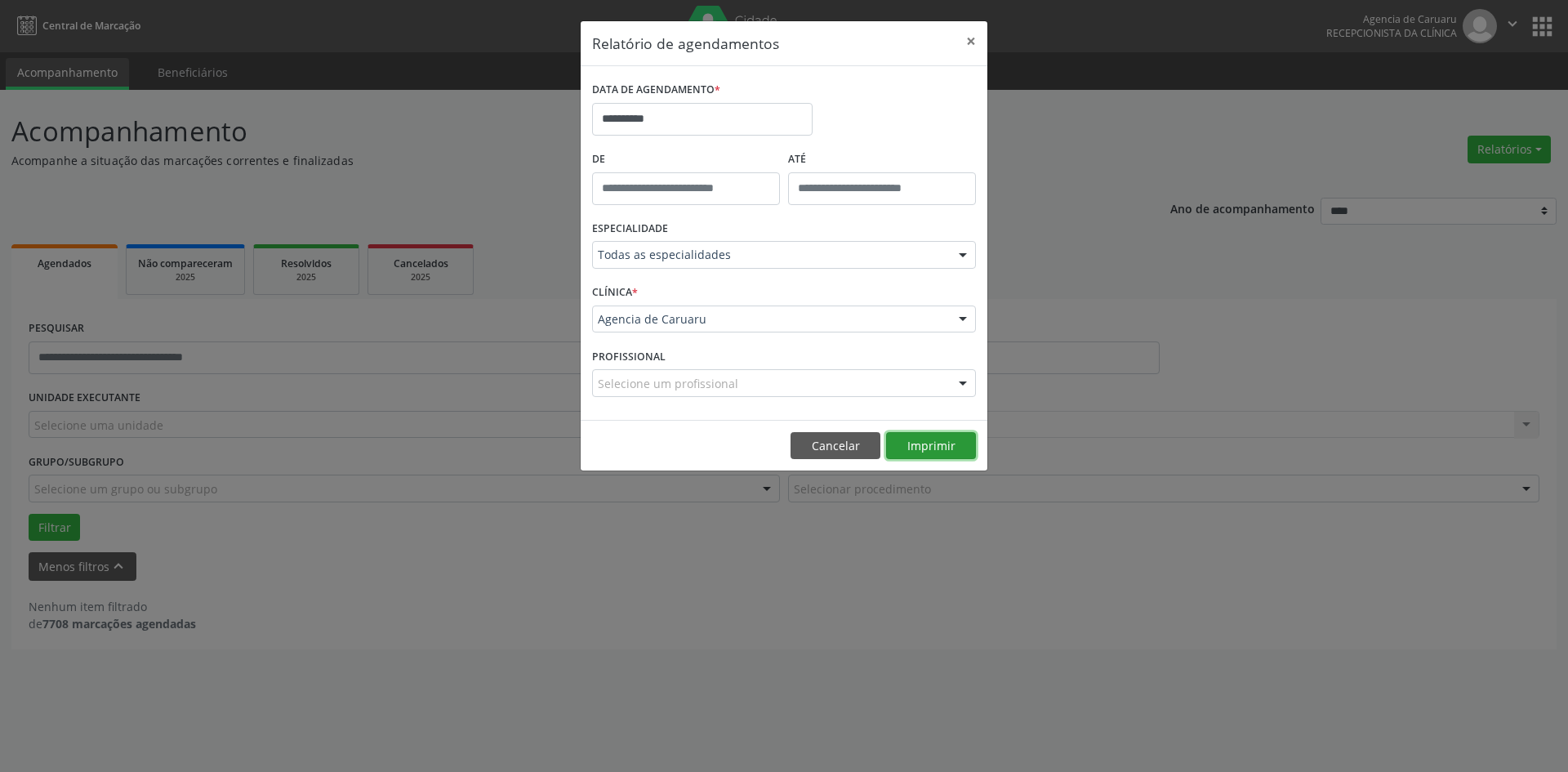
click at [917, 455] on button "Imprimir" at bounding box center [930, 446] width 90 height 28
click at [662, 121] on input "**********" at bounding box center [702, 119] width 220 height 32
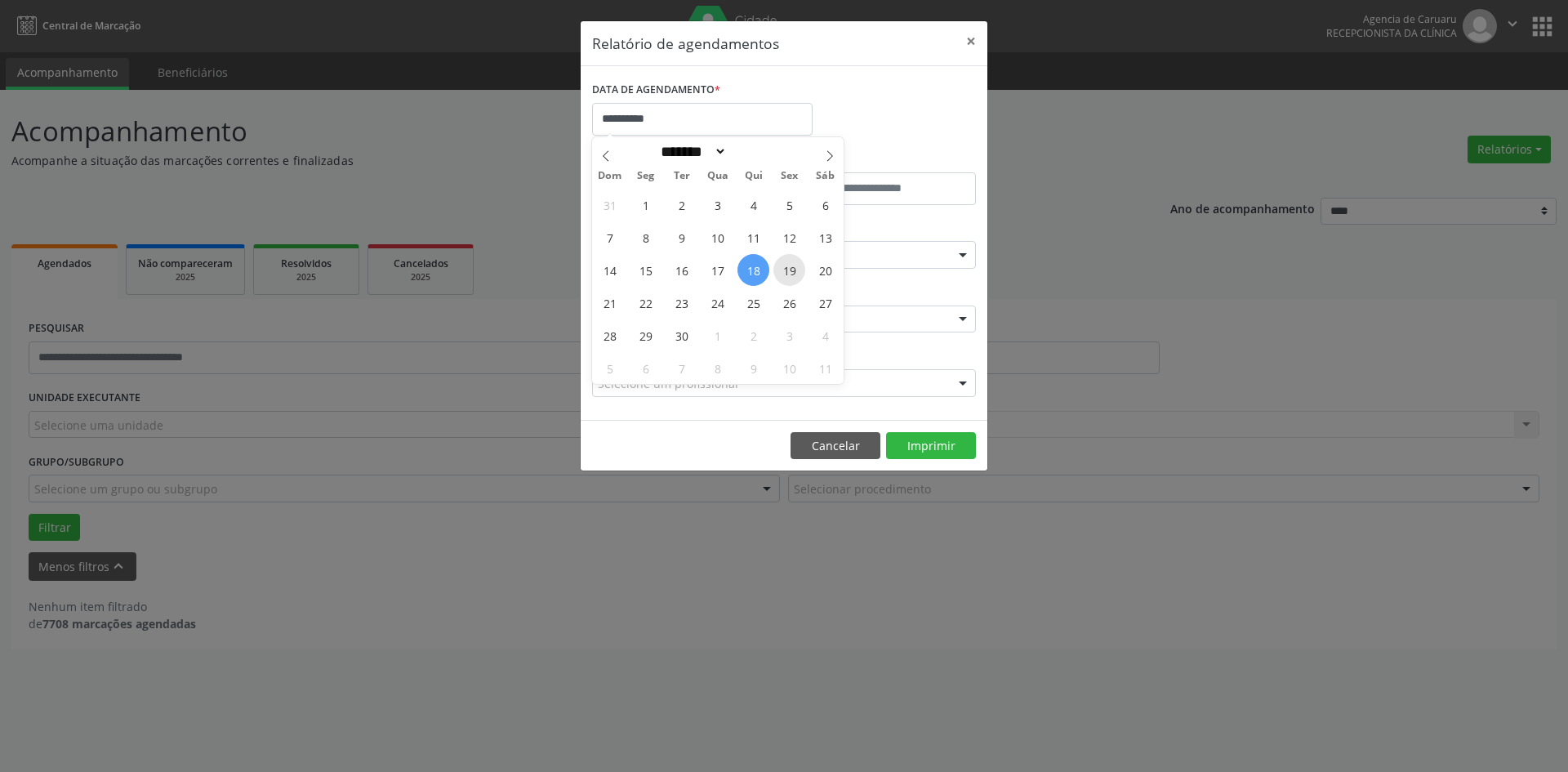
click at [797, 282] on span "19" at bounding box center [789, 269] width 31 height 31
type input "**********"
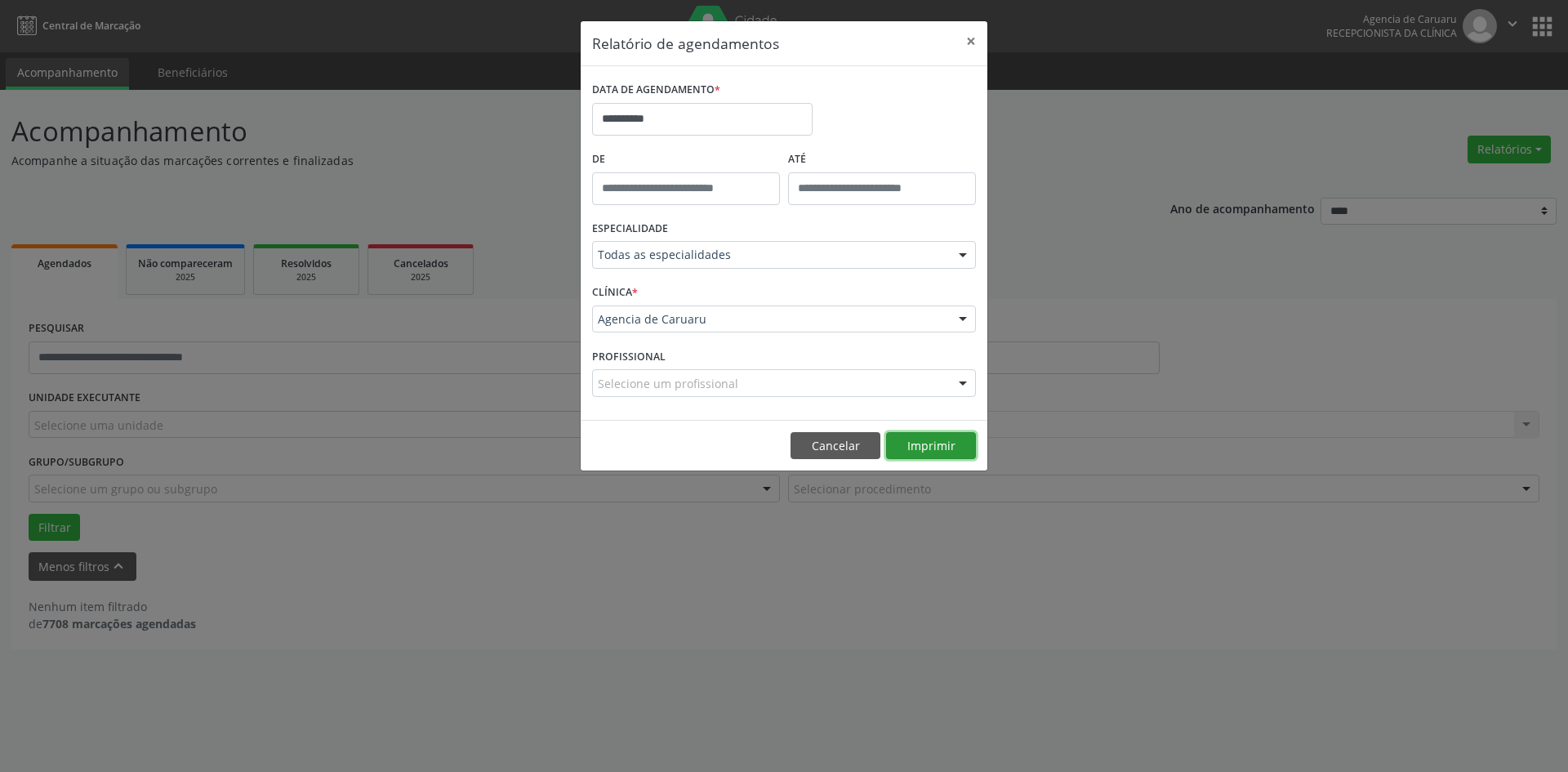
click at [932, 449] on button "Imprimir" at bounding box center [930, 446] width 90 height 28
click at [833, 448] on button "Cancelar" at bounding box center [835, 446] width 90 height 28
